Goal: Find contact information: Find contact information

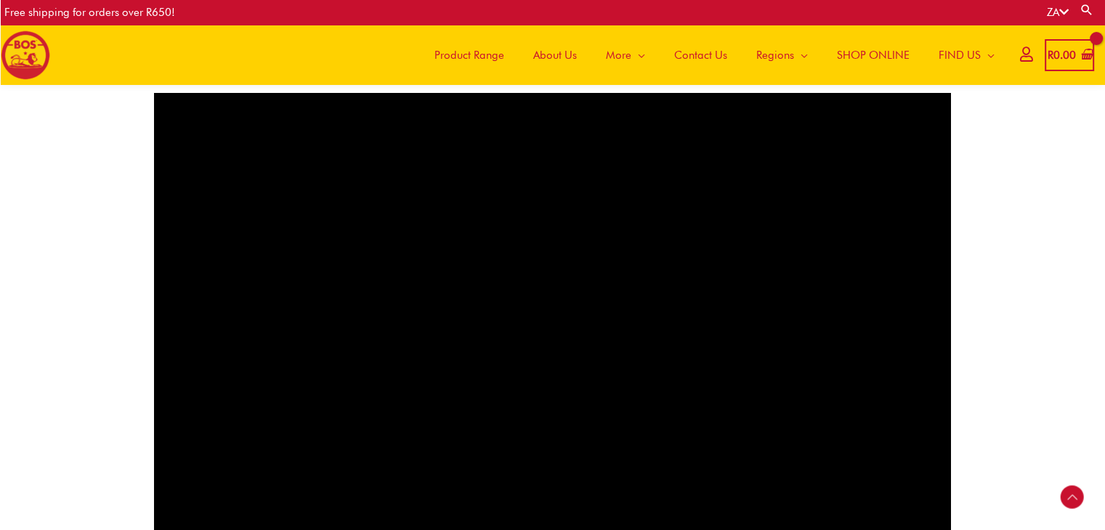
scroll to position [841, 0]
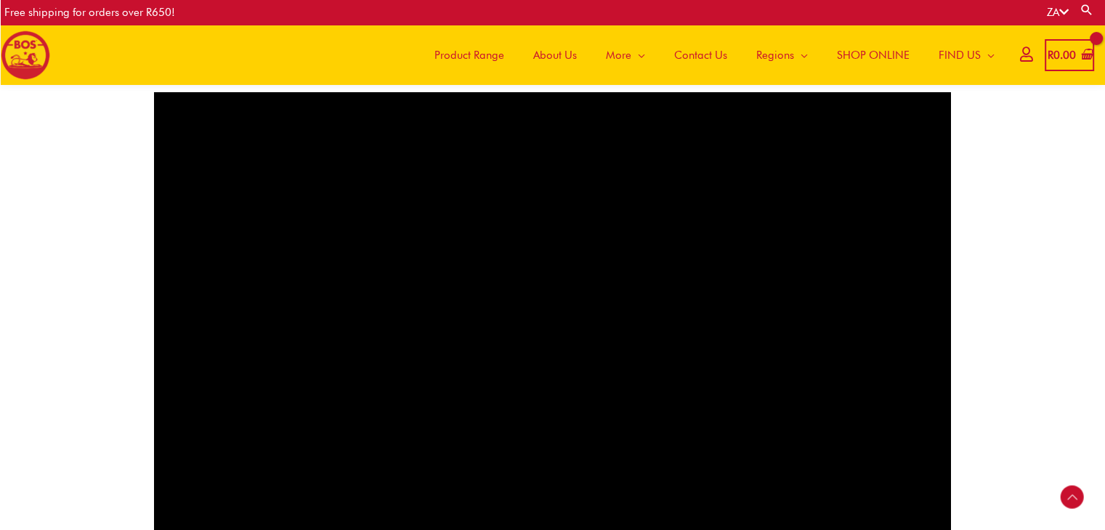
click at [698, 52] on span "Contact Us" at bounding box center [700, 55] width 53 height 44
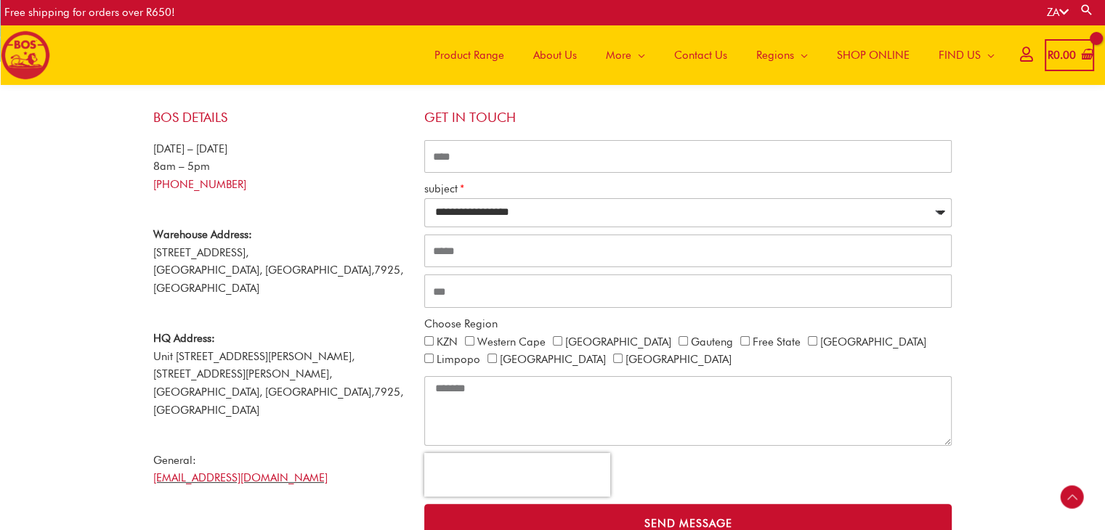
scroll to position [265, 0]
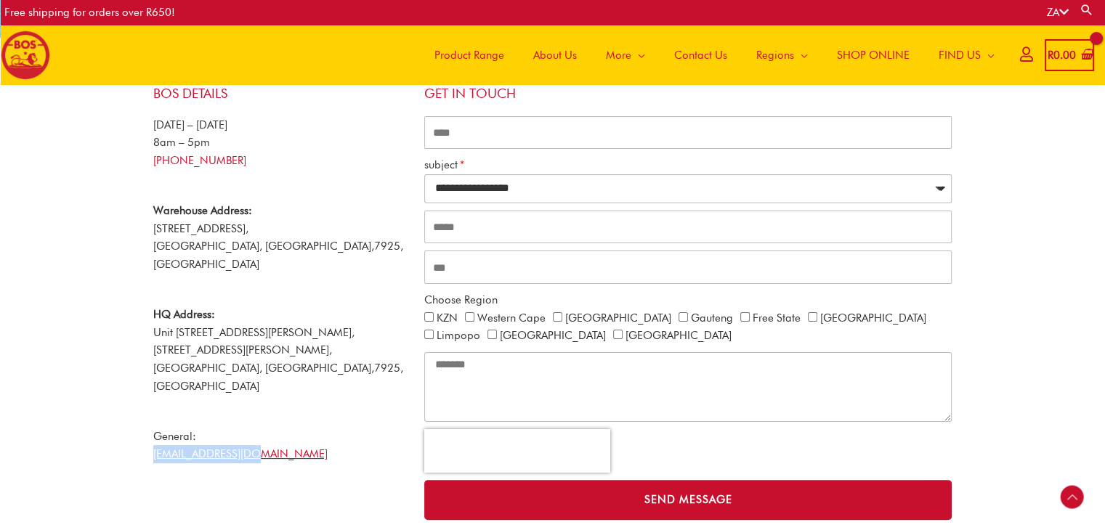
drag, startPoint x: 256, startPoint y: 417, endPoint x: 139, endPoint y: 418, distance: 116.2
click at [139, 418] on div "**********" at bounding box center [553, 302] width 828 height 463
copy link "[EMAIL_ADDRESS][DOMAIN_NAME]"
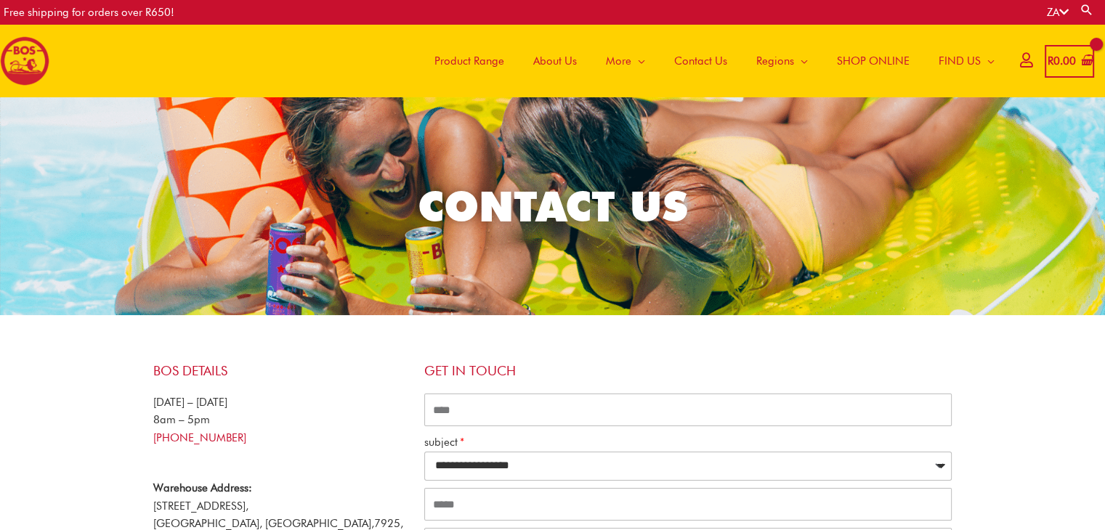
click at [541, 68] on span "About Us" at bounding box center [555, 61] width 44 height 44
